Goal: Task Accomplishment & Management: Complete application form

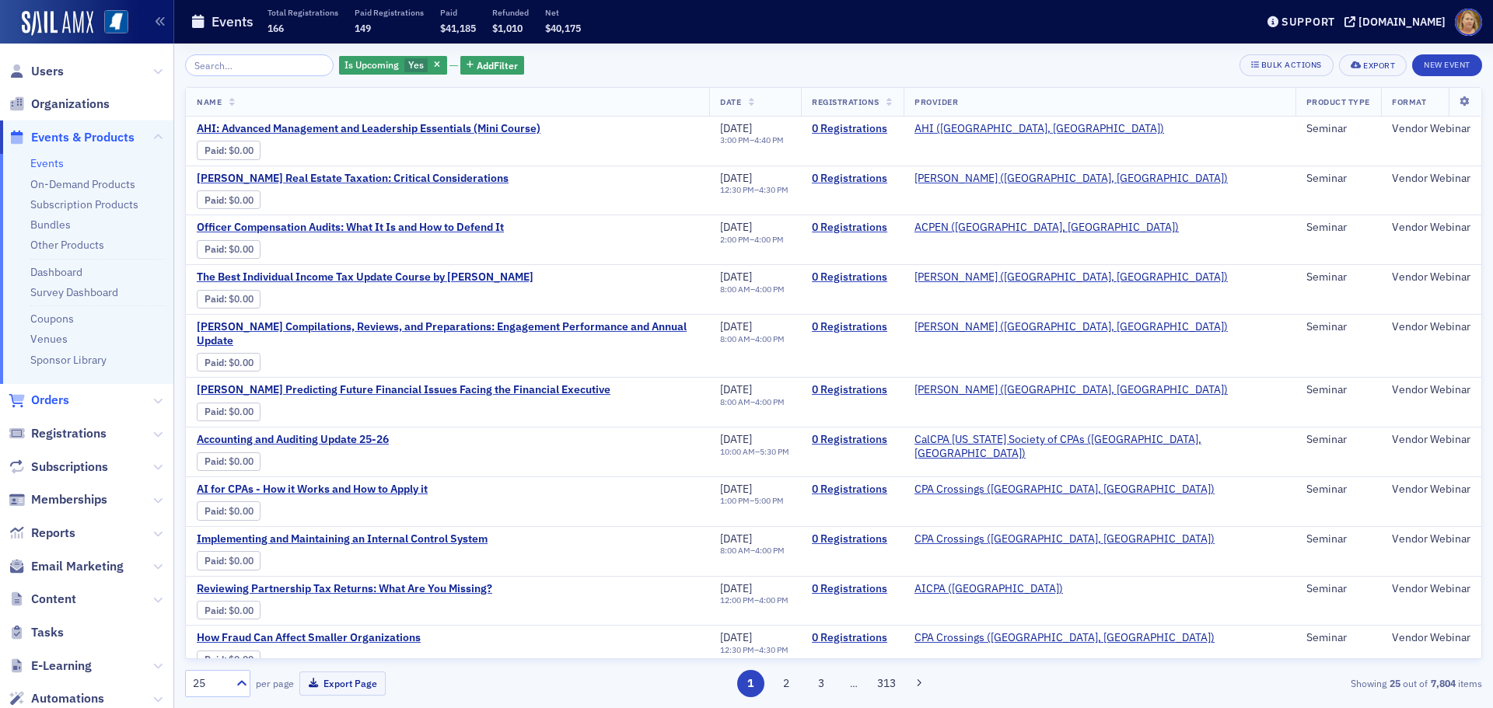
click at [58, 397] on span "Orders" at bounding box center [50, 400] width 38 height 17
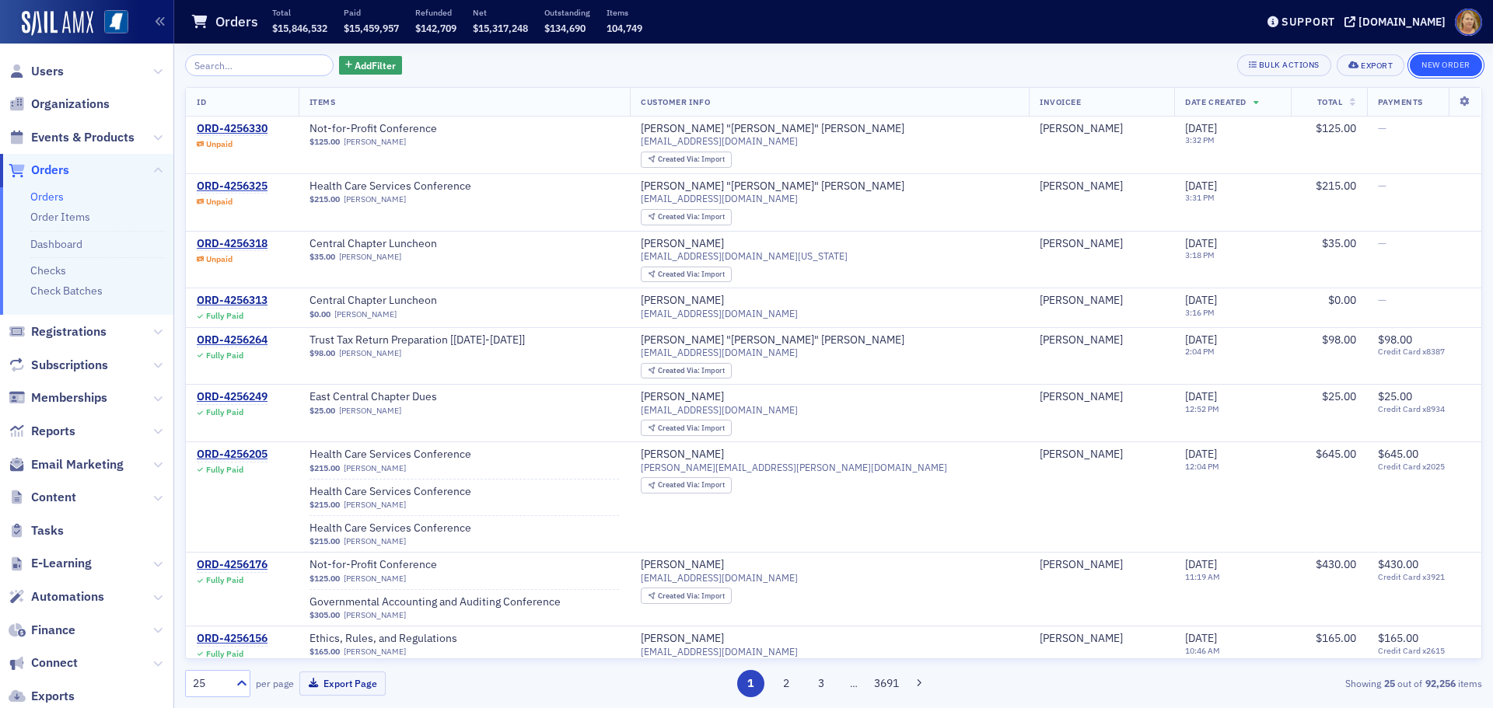
click at [1453, 67] on button "New Order" at bounding box center [1446, 65] width 72 height 22
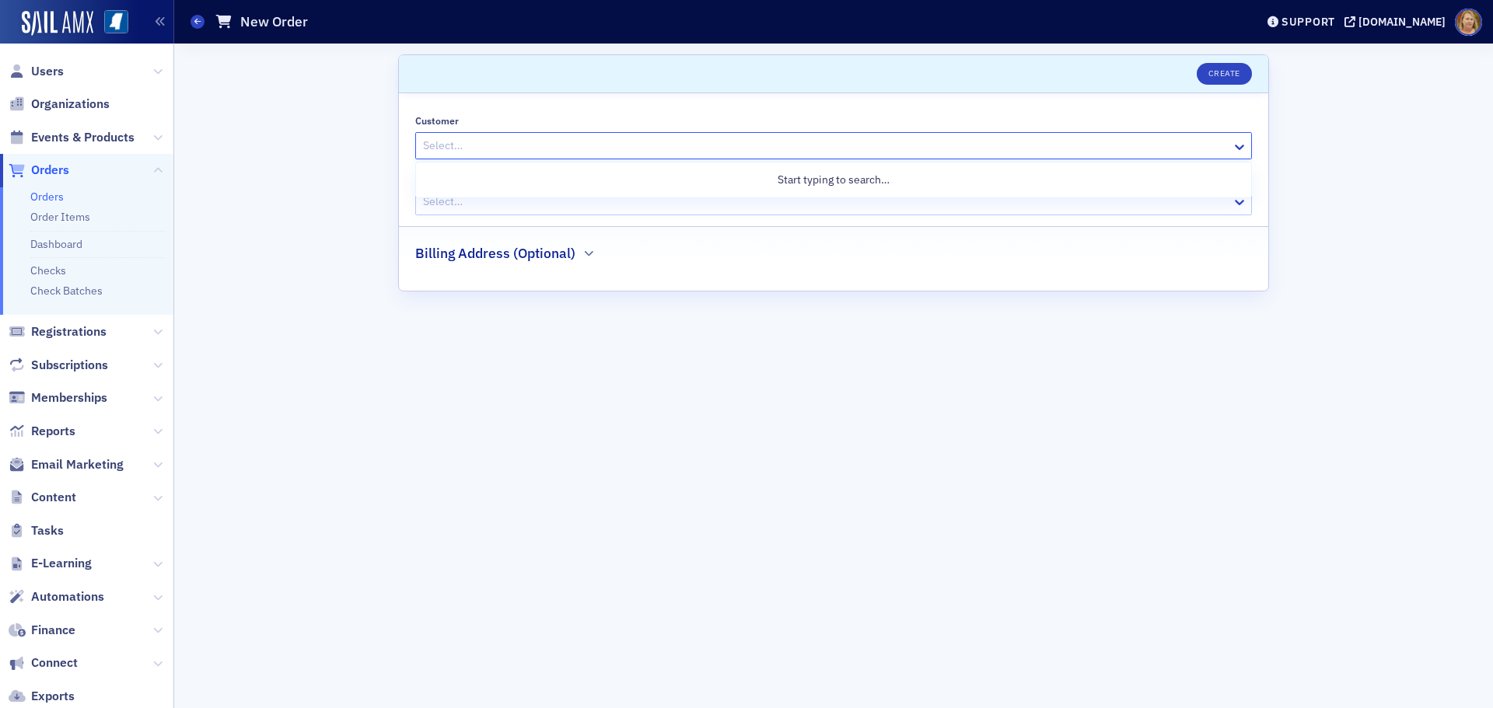
click at [687, 138] on div at bounding box center [825, 145] width 809 height 19
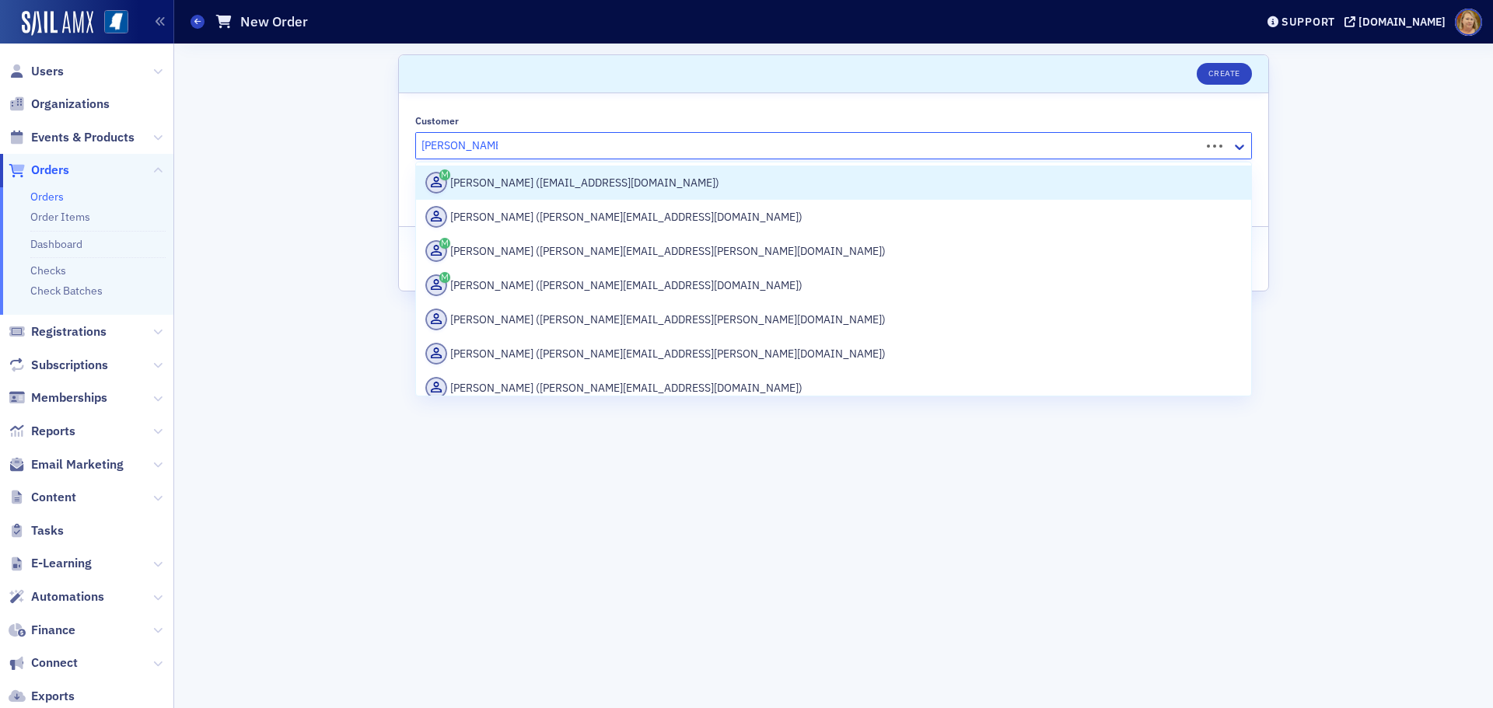
type input "[PERSON_NAME]"
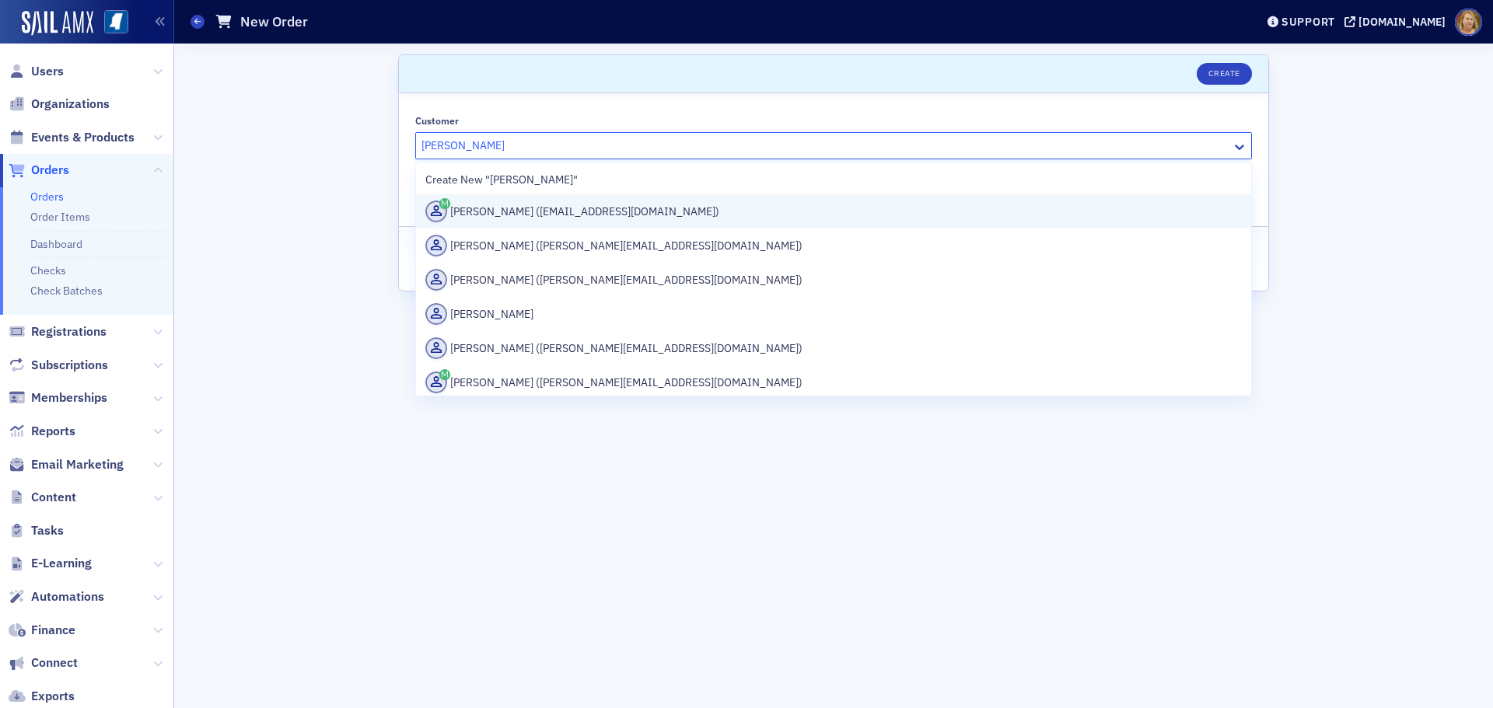
click at [586, 206] on div "[PERSON_NAME] ([EMAIL_ADDRESS][DOMAIN_NAME])" at bounding box center [833, 212] width 816 height 22
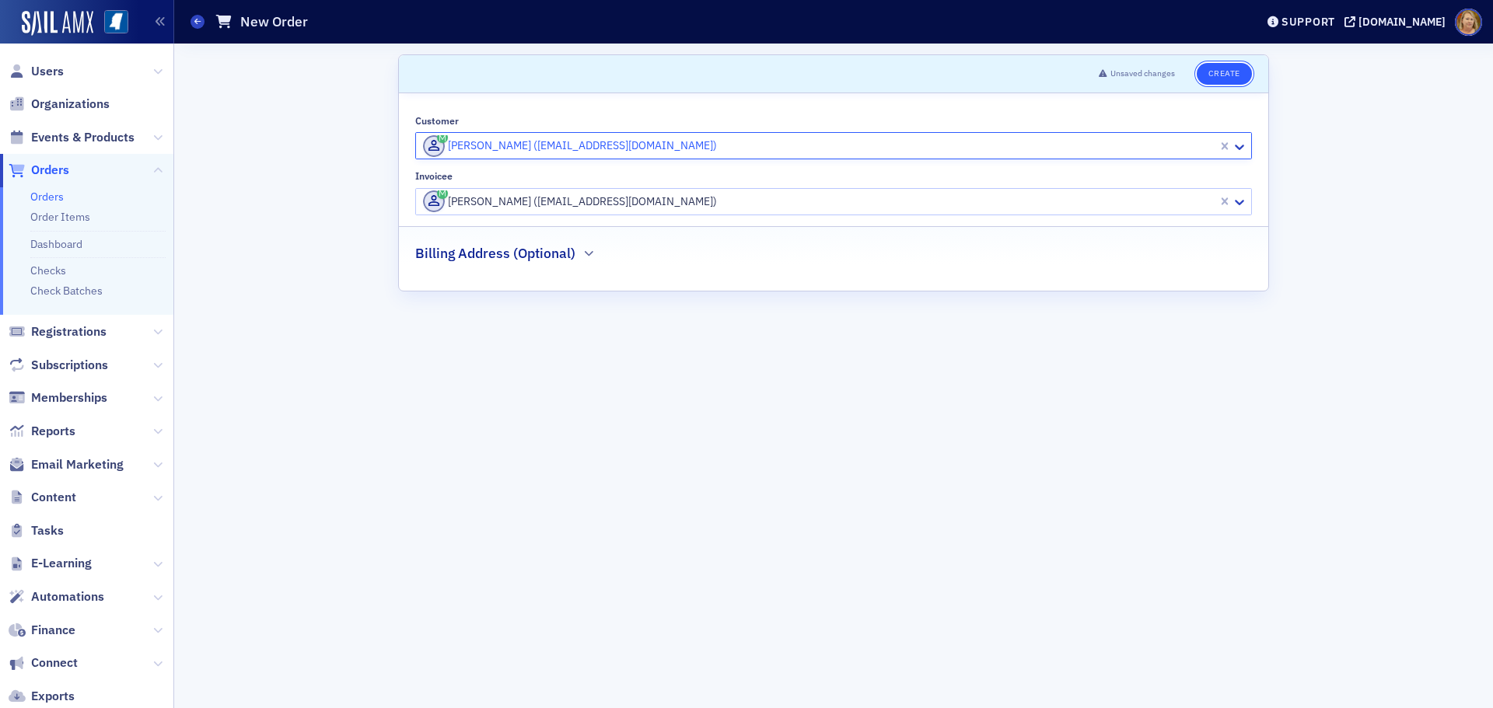
click at [1225, 68] on button "Create" at bounding box center [1224, 74] width 55 height 22
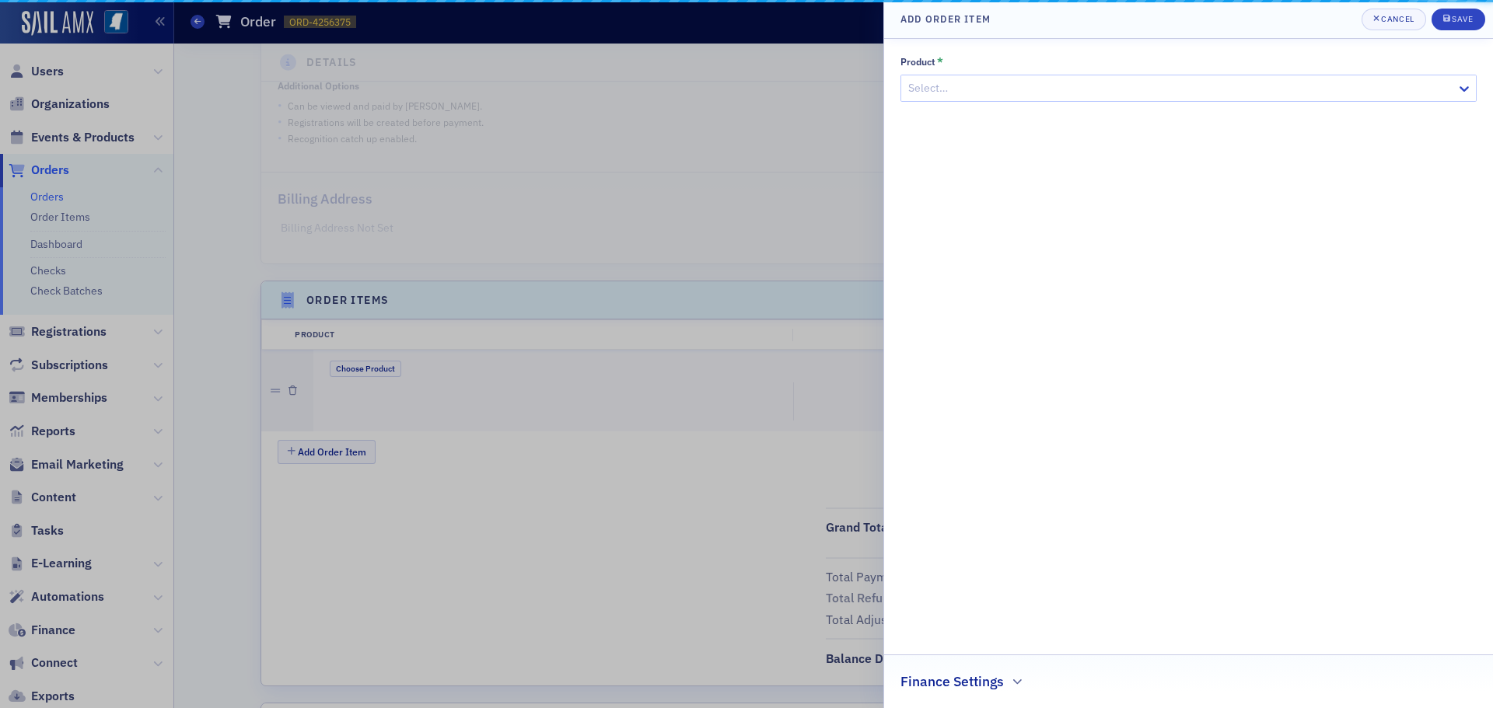
scroll to position [332, 0]
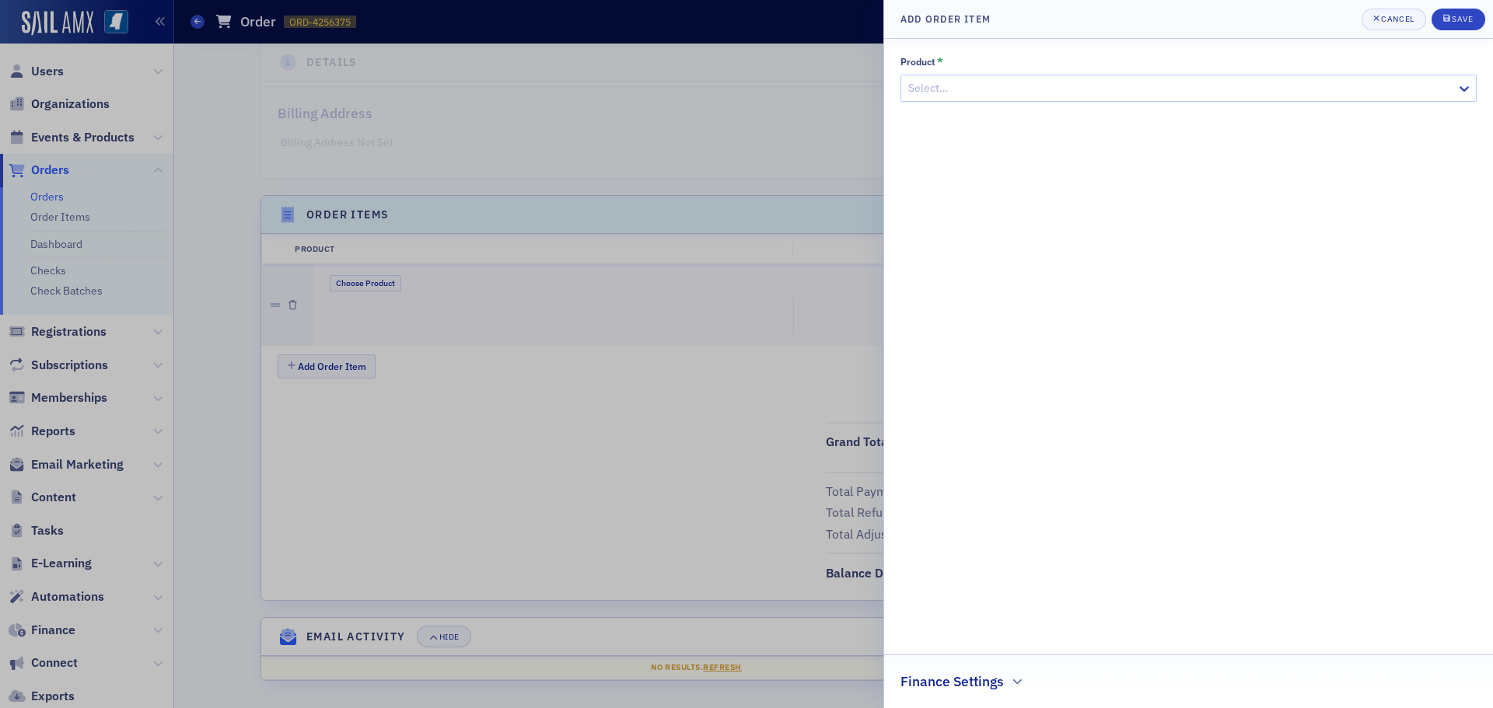
click at [1180, 88] on div at bounding box center [1181, 88] width 548 height 19
click at [930, 80] on div "Select…" at bounding box center [1178, 88] width 555 height 23
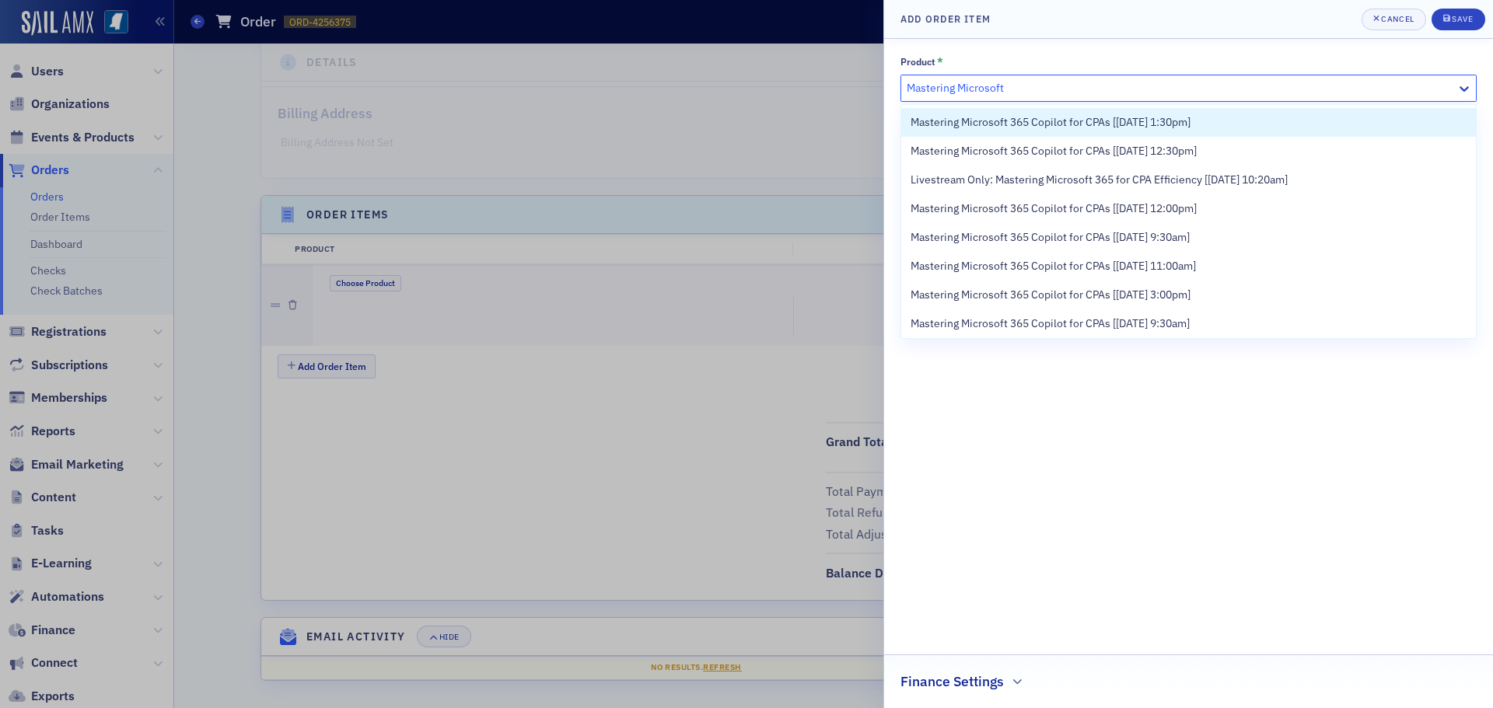
type input "Mastering Microsoft"
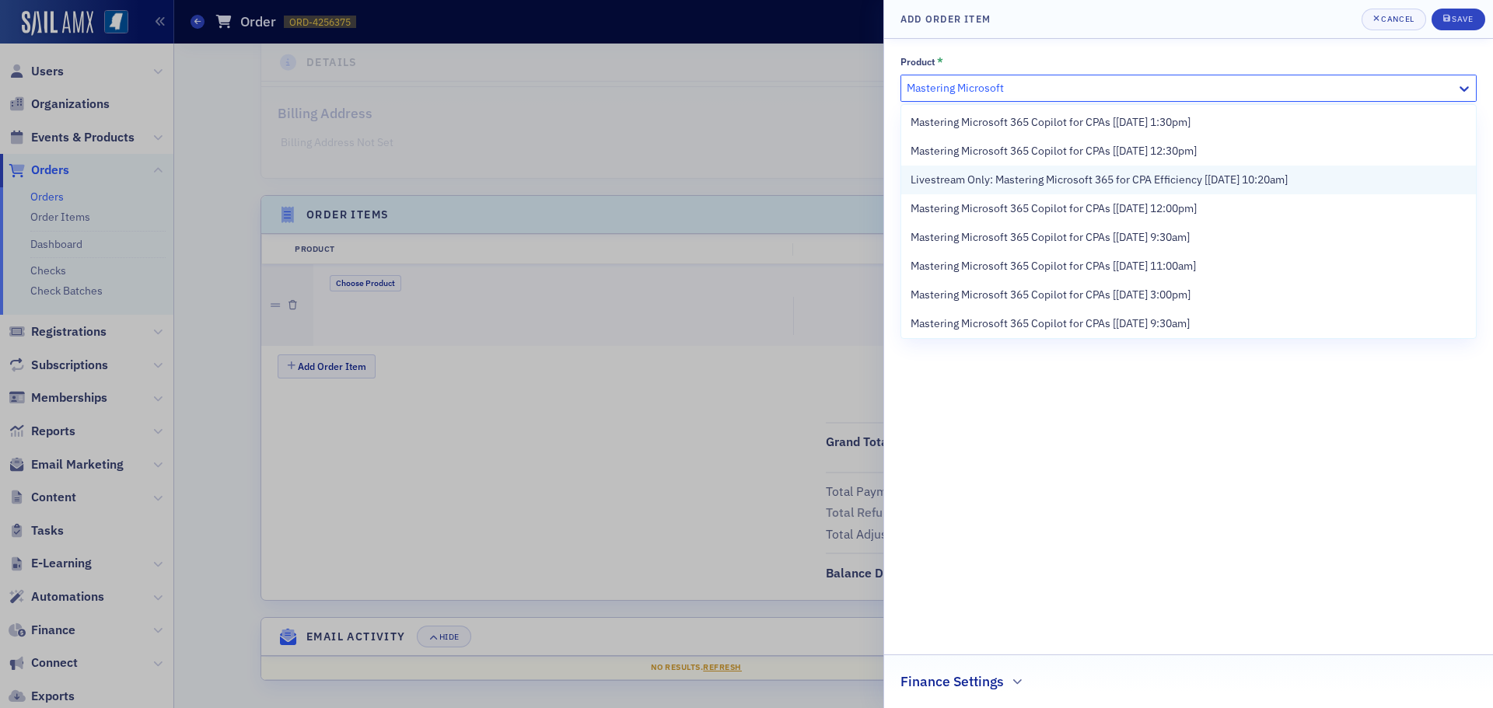
click at [980, 184] on span "Livestream Only: Mastering Microsoft 365 for CPA Efficiency [[DATE] 10:20am]" at bounding box center [1099, 180] width 377 height 16
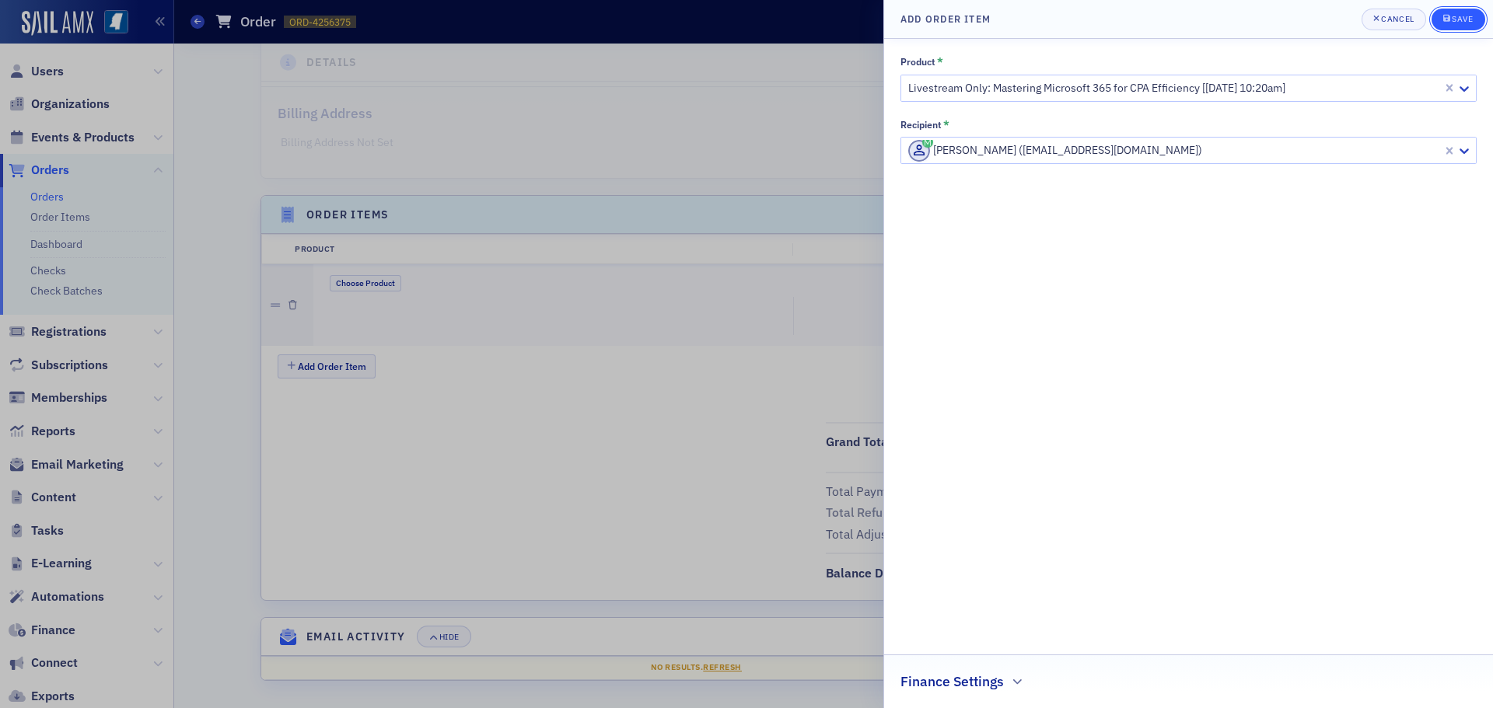
click at [1460, 19] on div "Save" at bounding box center [1462, 19] width 21 height 9
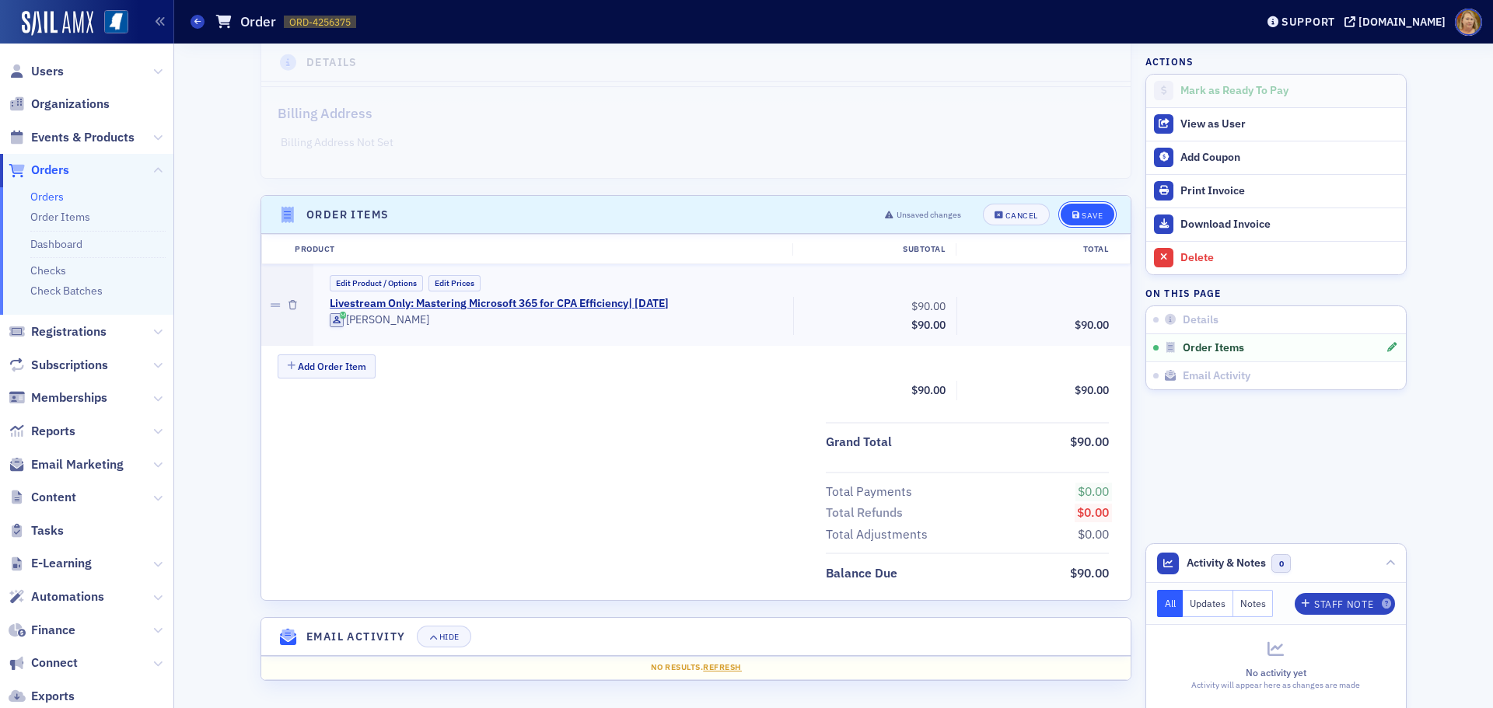
click at [1088, 212] on div "Save" at bounding box center [1092, 216] width 21 height 9
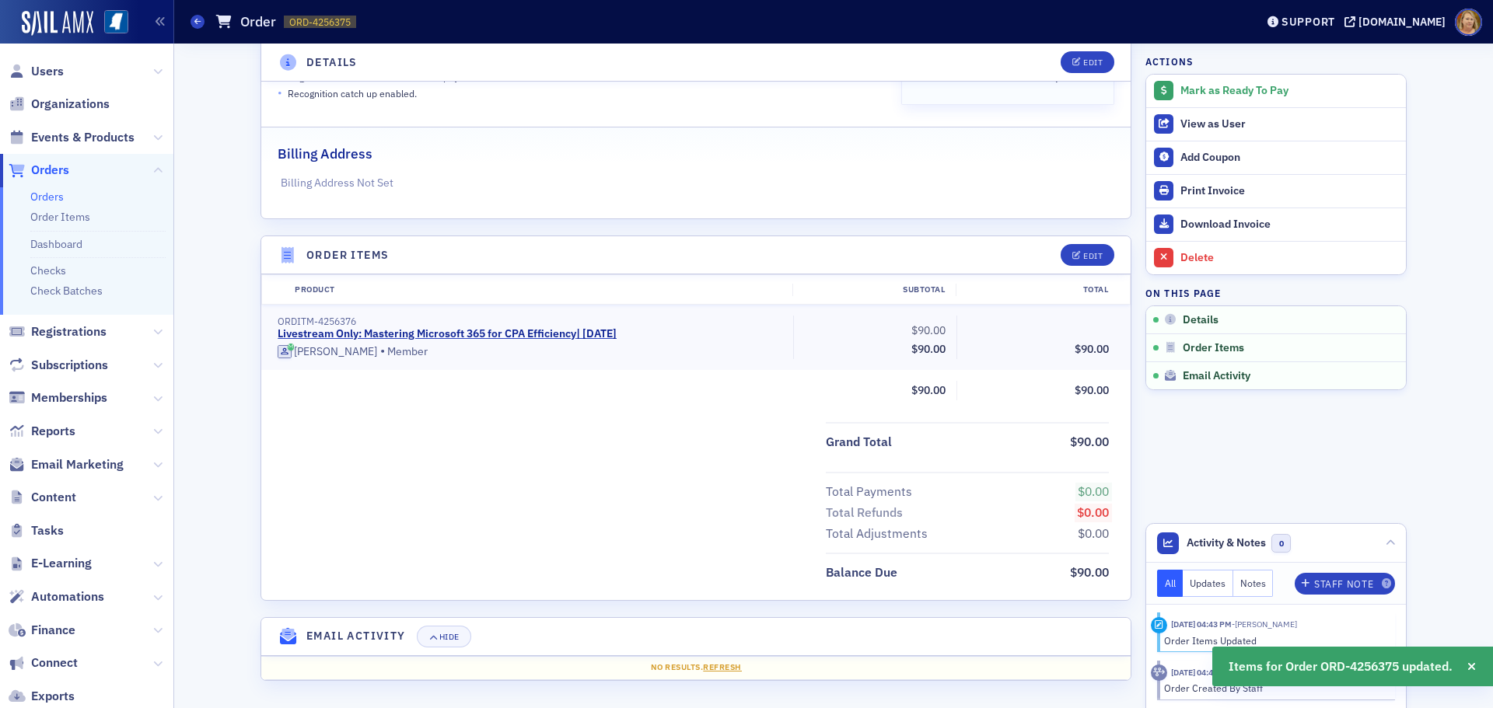
scroll to position [292, 0]
click at [1187, 95] on div "Mark as Ready To Pay" at bounding box center [1289, 91] width 218 height 14
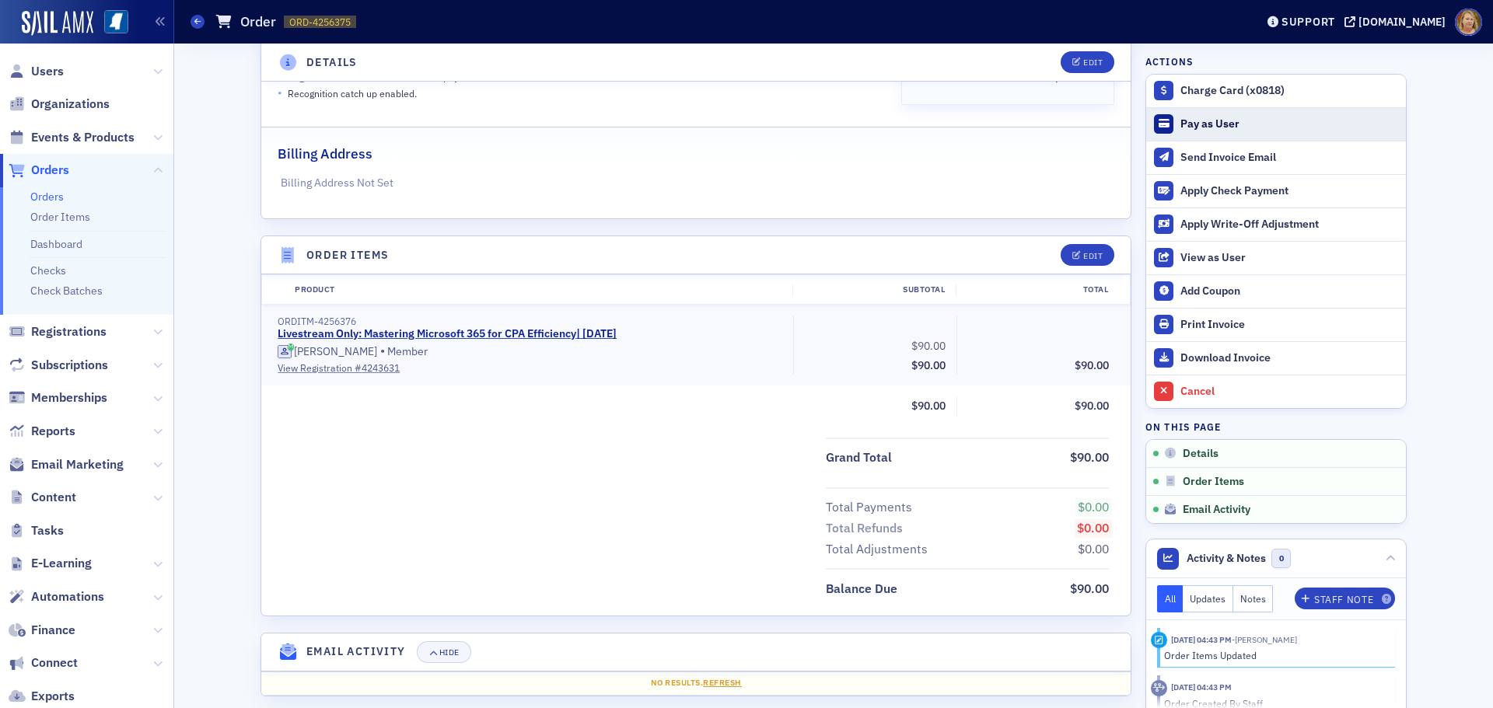
click at [1185, 124] on div "Pay as User" at bounding box center [1289, 124] width 218 height 14
